Goal: Transaction & Acquisition: Subscribe to service/newsletter

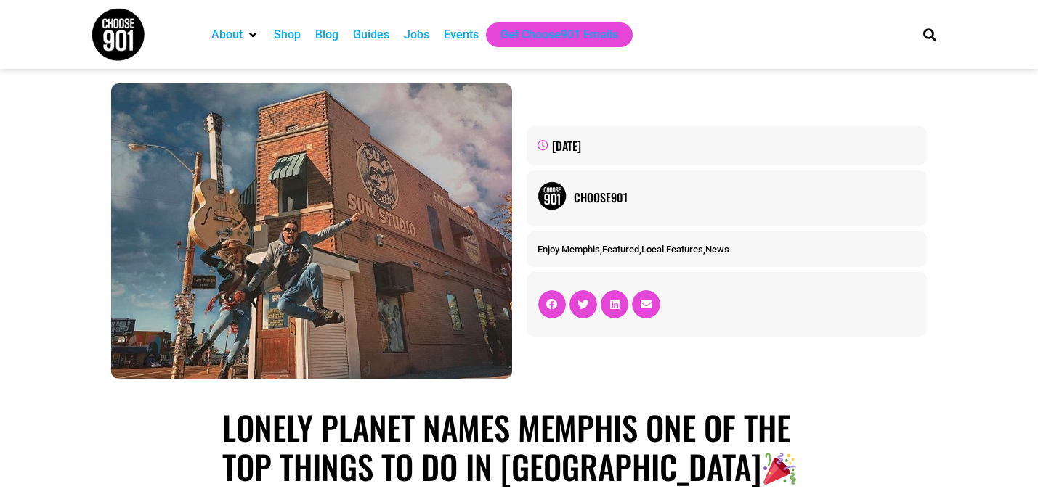
click at [365, 222] on img at bounding box center [311, 232] width 401 height 296
click at [379, 216] on img at bounding box center [311, 232] width 401 height 296
click at [428, 45] on div "Jobs" at bounding box center [416, 35] width 40 height 25
click at [426, 40] on div "Jobs" at bounding box center [416, 34] width 25 height 17
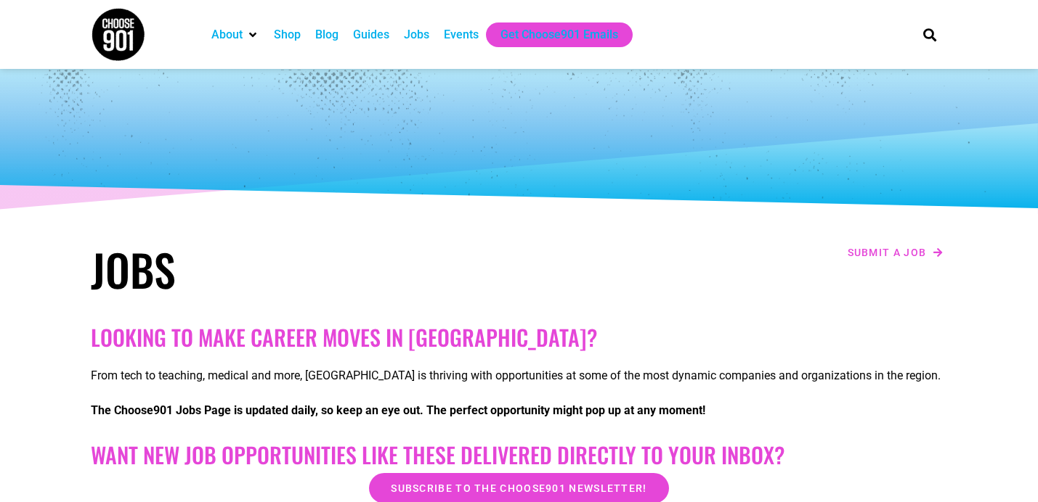
click at [426, 39] on div "Jobs" at bounding box center [416, 34] width 25 height 17
click at [423, 36] on div "Jobs" at bounding box center [416, 34] width 25 height 17
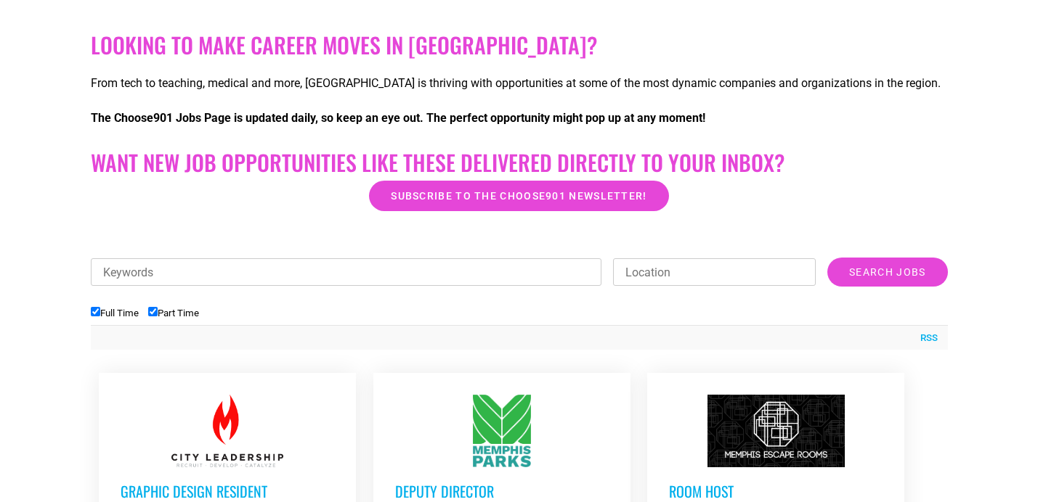
scroll to position [301, 0]
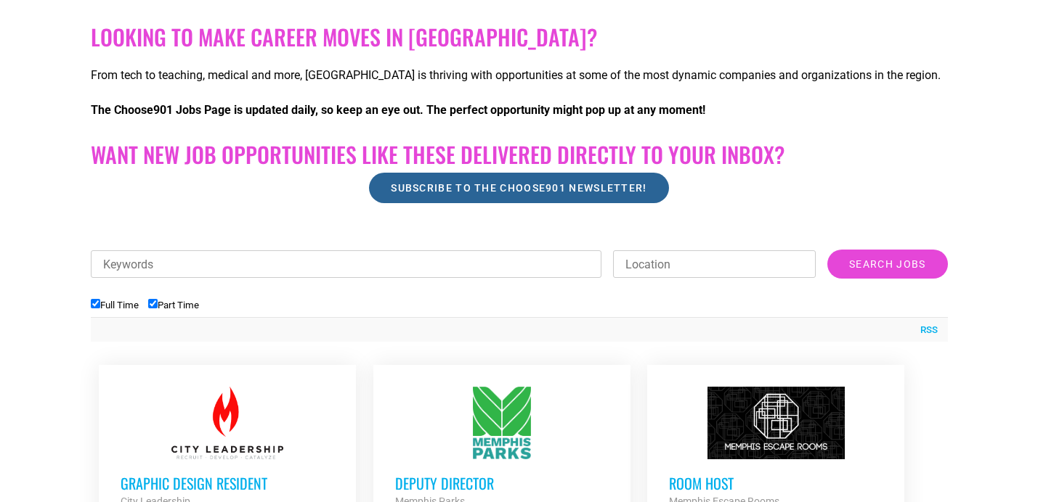
click at [425, 179] on link "Subscribe to the Choose901 newsletter!" at bounding box center [518, 188] width 299 height 30
click at [428, 193] on span "Subscribe to the Choose901 newsletter!" at bounding box center [519, 188] width 256 height 10
